Goal: Register for event/course

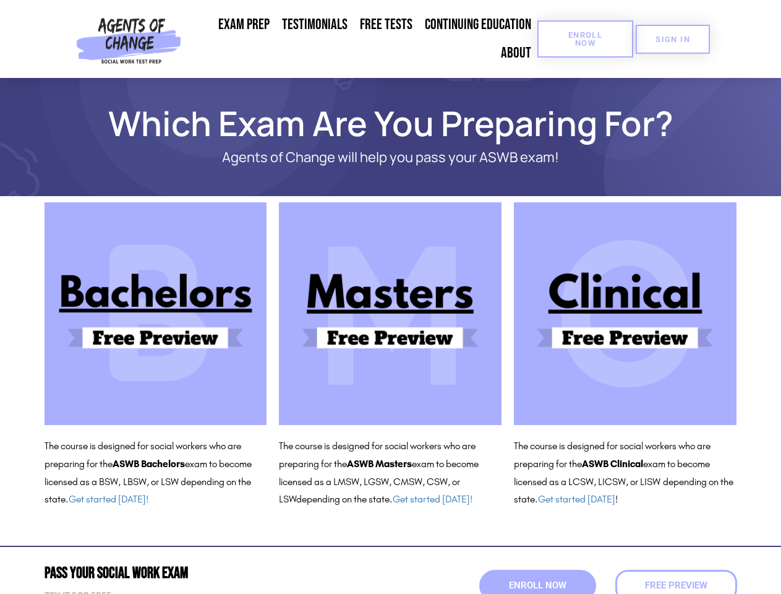
click at [585, 39] on span "Enroll Now" at bounding box center [585, 39] width 56 height 16
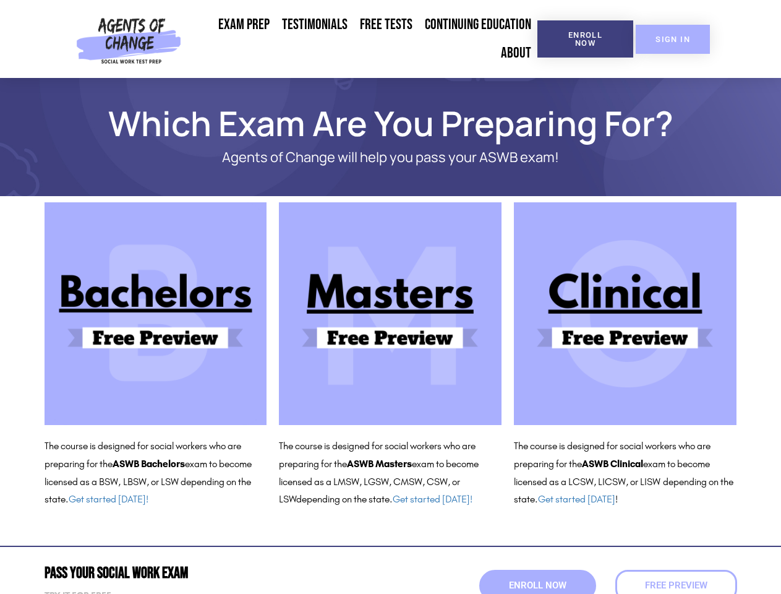
click at [673, 39] on span "SIGN IN" at bounding box center [673, 39] width 35 height 8
click at [537, 585] on span "Enroll Now" at bounding box center [537, 585] width 63 height 11
click at [676, 585] on span "Free Preview" at bounding box center [675, 585] width 69 height 11
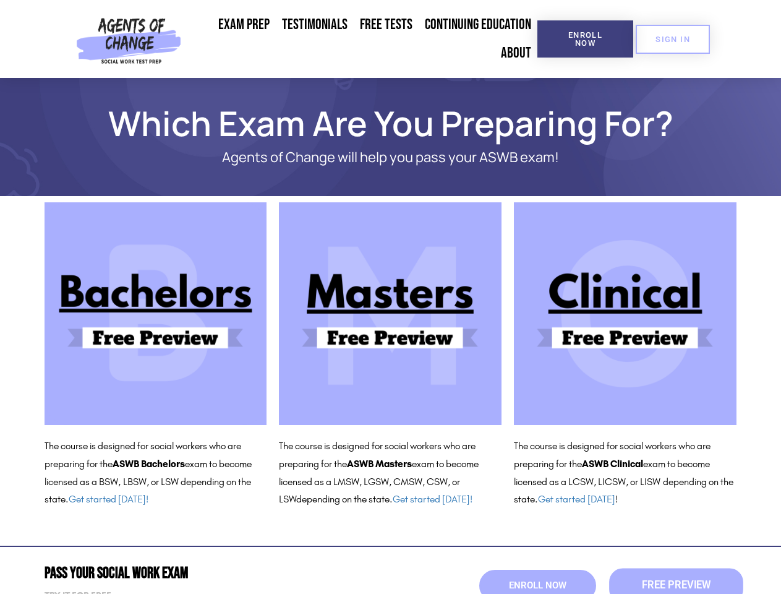
click at [676, 585] on span "Free Preview" at bounding box center [675, 585] width 69 height 11
